Goal: Task Accomplishment & Management: Use online tool/utility

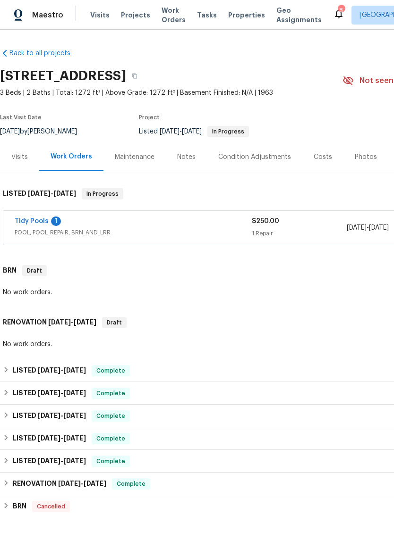
click at [21, 224] on link "Tidy Pools" at bounding box center [32, 221] width 34 height 7
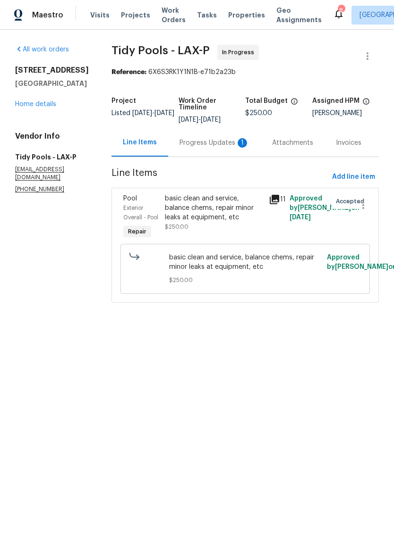
click at [221, 137] on div "Progress Updates 1" at bounding box center [214, 143] width 93 height 28
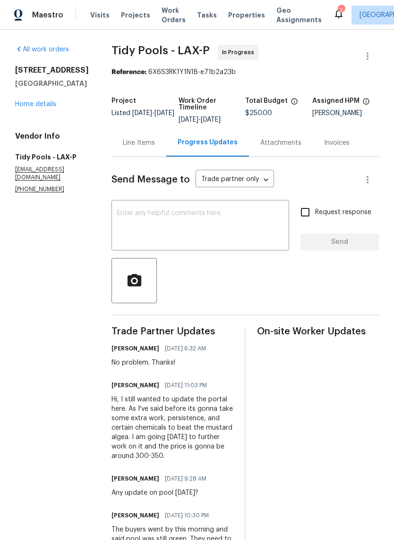
click at [127, 144] on div "Line Items" at bounding box center [139, 142] width 32 height 9
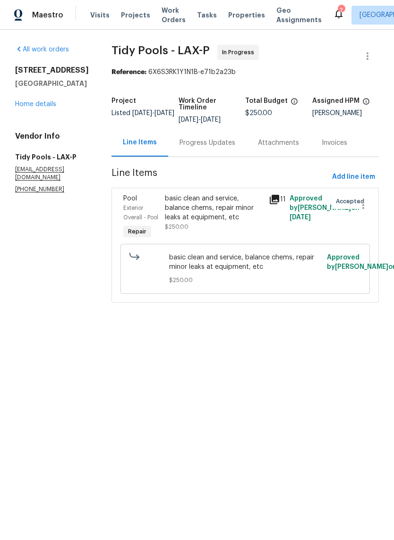
click at [216, 206] on div "basic clean and service, balance chems, repair minor leaks at equipment, etc" at bounding box center [214, 208] width 98 height 28
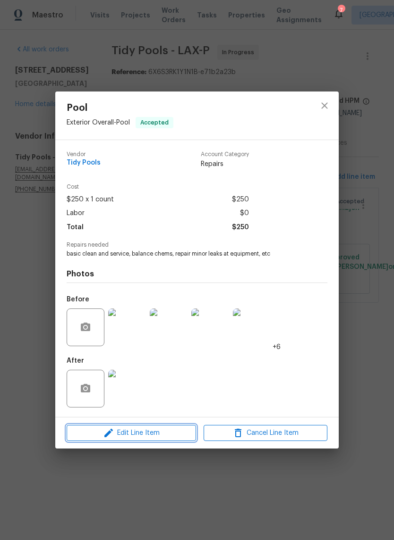
click at [175, 439] on span "Edit Line Item" at bounding box center [131, 434] width 124 height 12
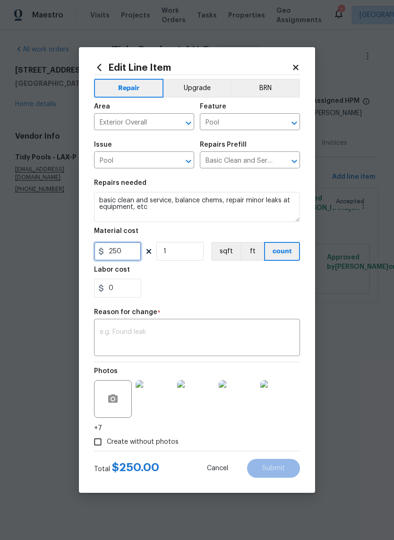
click at [119, 255] on input "250" at bounding box center [117, 251] width 47 height 19
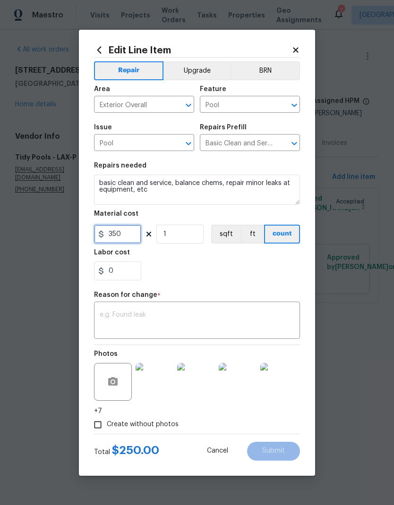
type input "350"
click at [211, 270] on div "0" at bounding box center [197, 271] width 206 height 19
click at [183, 318] on textarea at bounding box center [197, 322] width 194 height 20
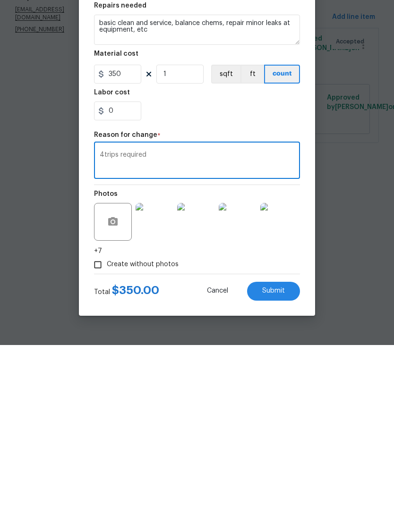
type textarea "4trips required"
click at [224, 157] on section "Repairs needed basic clean and service, balance chems, repair minor leaks at eq…" at bounding box center [197, 221] width 206 height 129
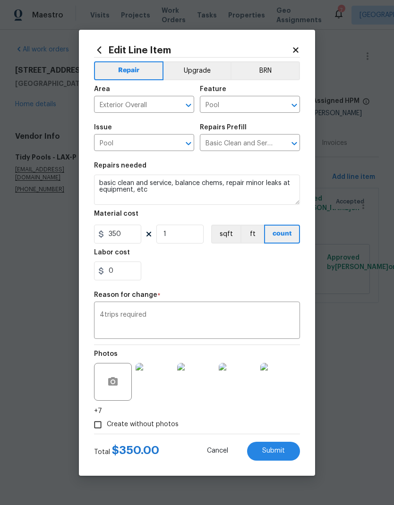
click at [277, 454] on span "Submit" at bounding box center [273, 451] width 23 height 7
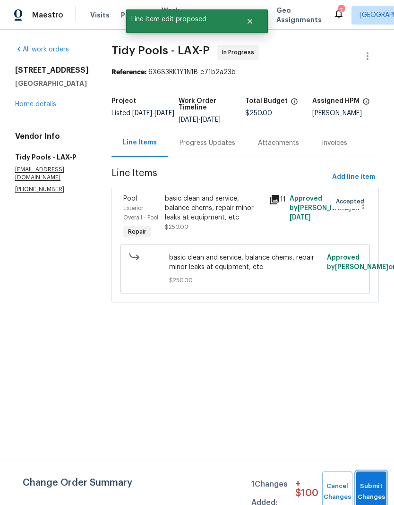
click at [378, 484] on button "Submit Changes" at bounding box center [371, 492] width 30 height 41
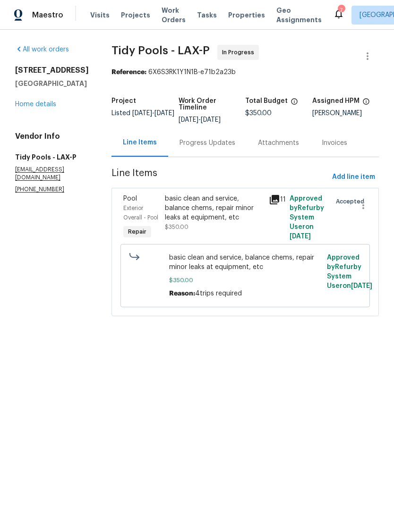
click at [46, 108] on link "Home details" at bounding box center [35, 104] width 41 height 7
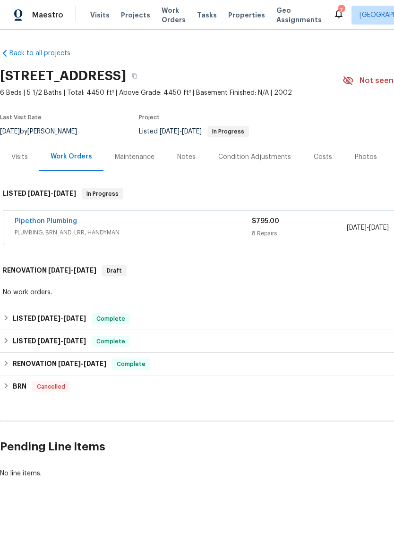
click at [62, 219] on link "Pipethon Plumbing" at bounding box center [46, 221] width 62 height 7
